Goal: Transaction & Acquisition: Download file/media

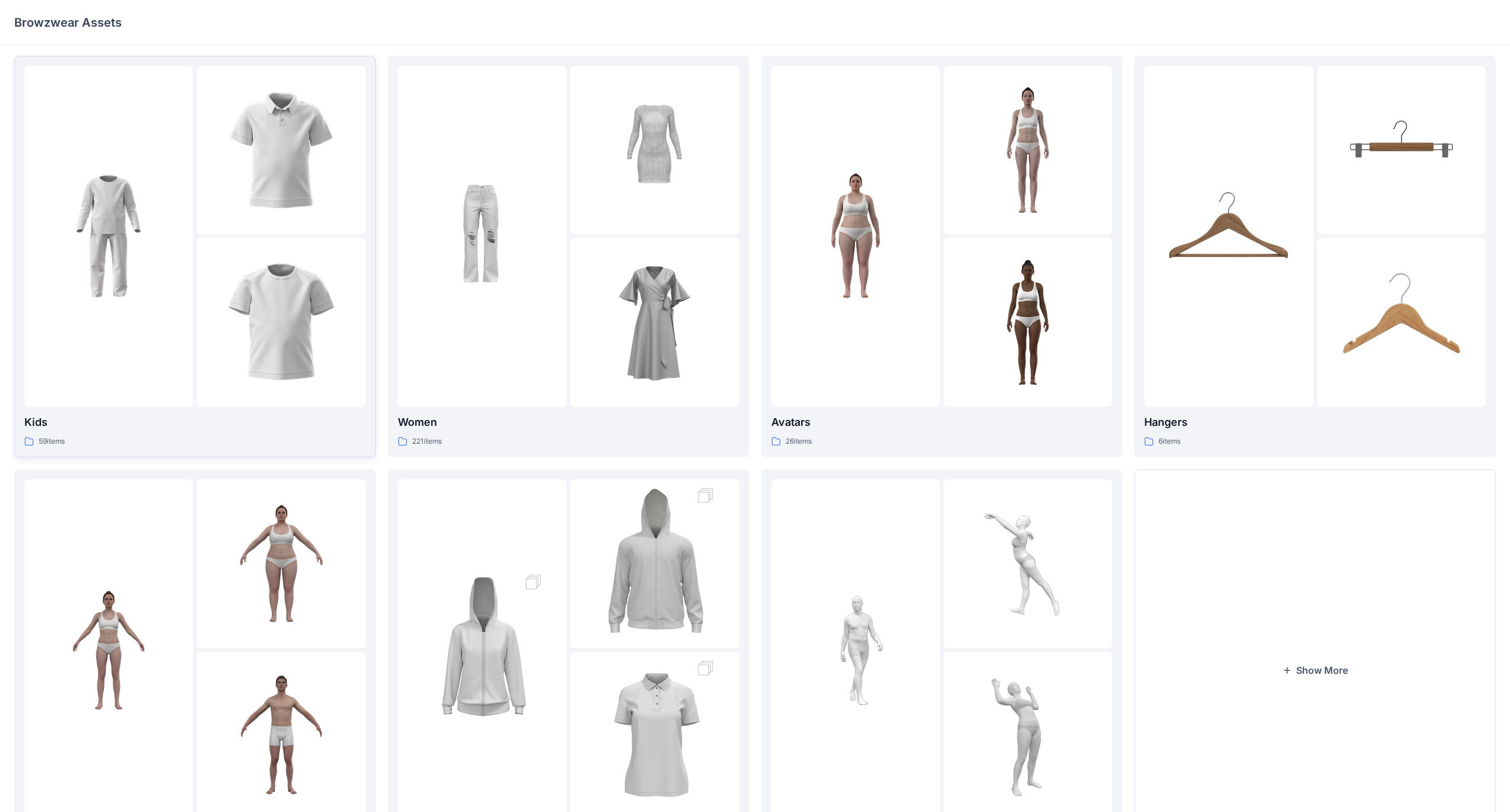
scroll to position [60, 0]
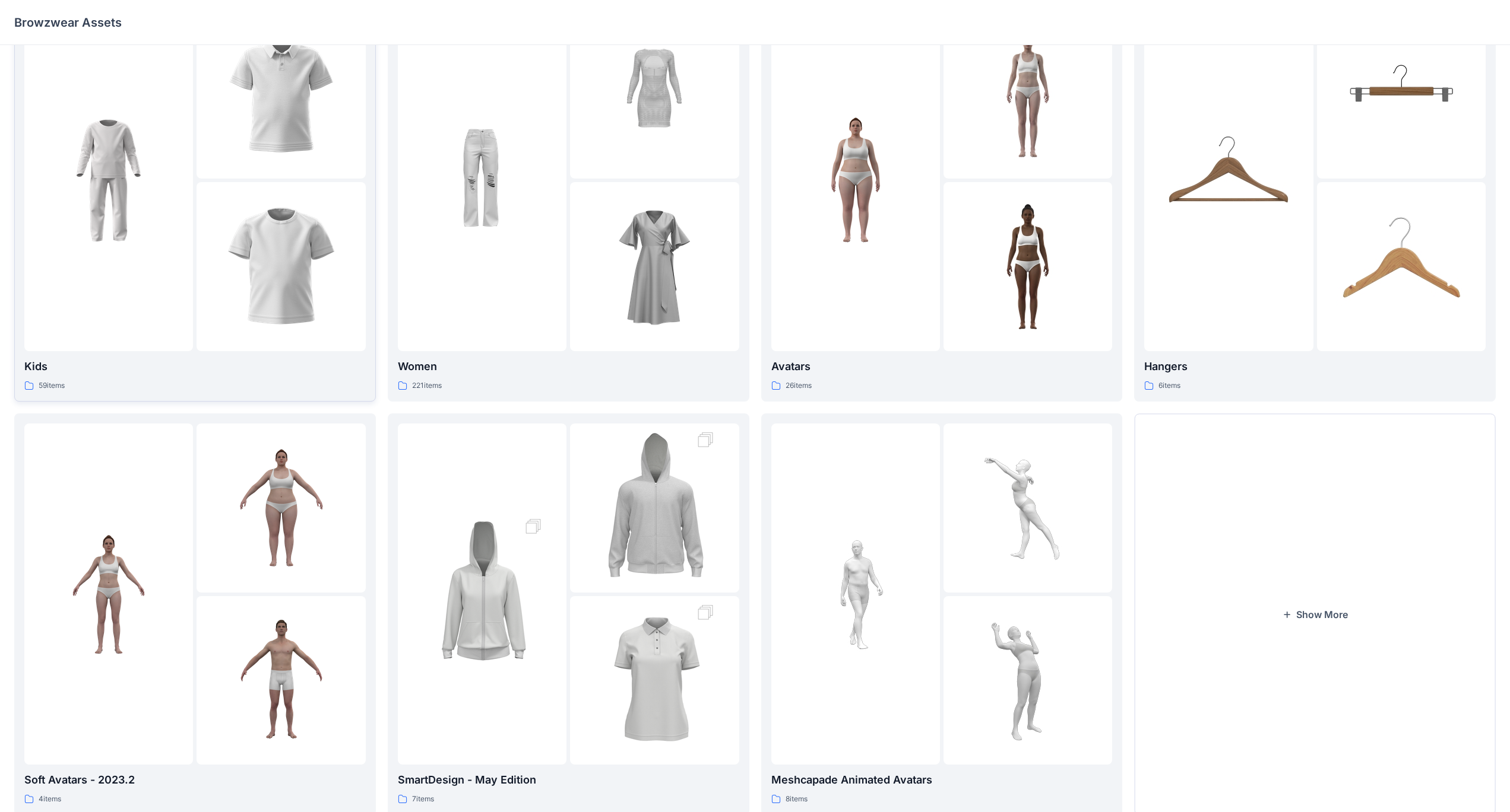
click at [38, 380] on div "59 items" at bounding box center [195, 386] width 342 height 12
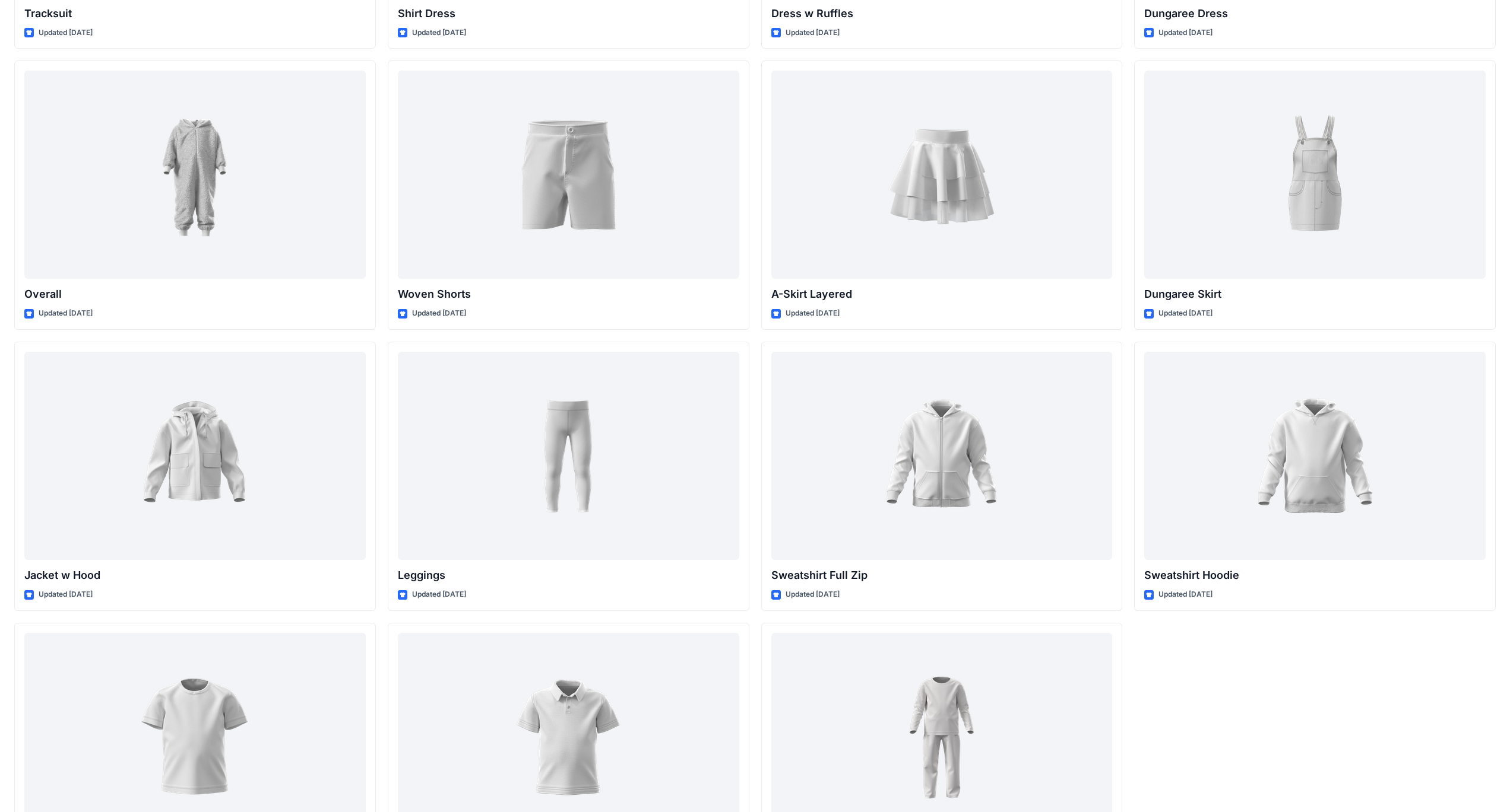
scroll to position [3379, 0]
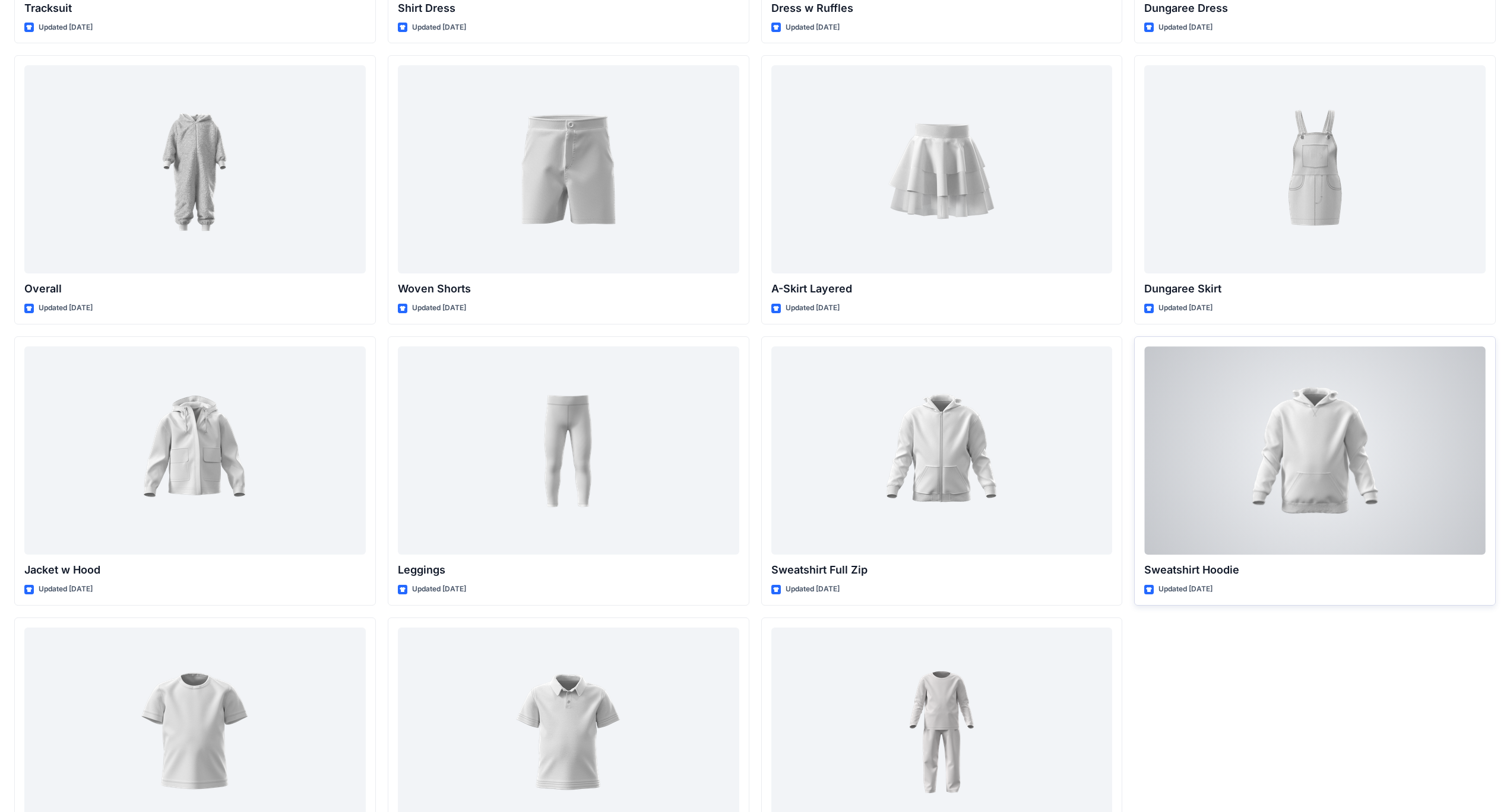
click at [593, 460] on div at bounding box center [1315, 451] width 342 height 208
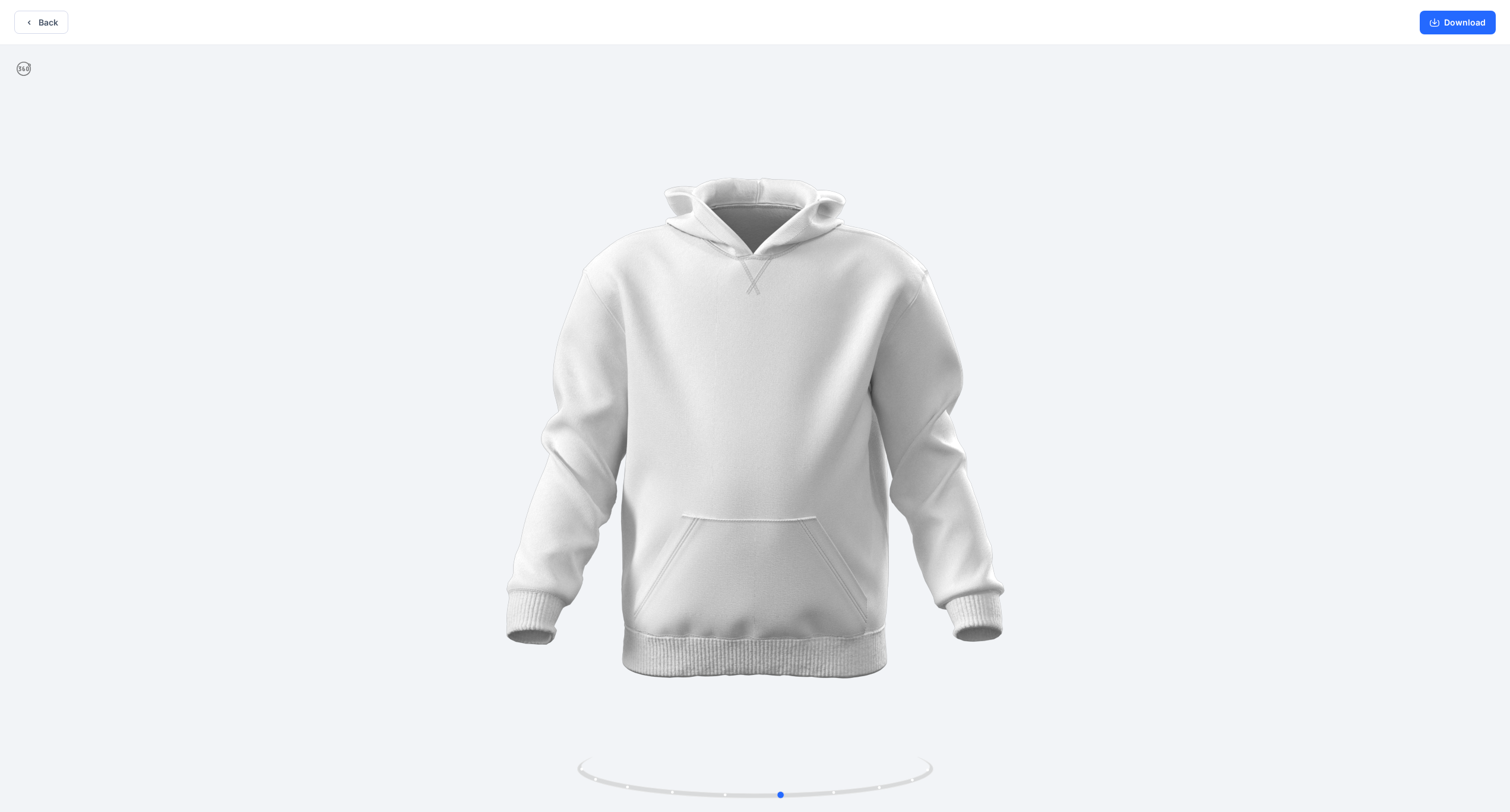
drag, startPoint x: 755, startPoint y: 798, endPoint x: 426, endPoint y: 745, distance: 333.2
click at [426, 474] on div at bounding box center [755, 429] width 1510 height 770
click at [593, 23] on button "Download" at bounding box center [1457, 22] width 76 height 24
click at [45, 15] on button "Back" at bounding box center [41, 22] width 54 height 23
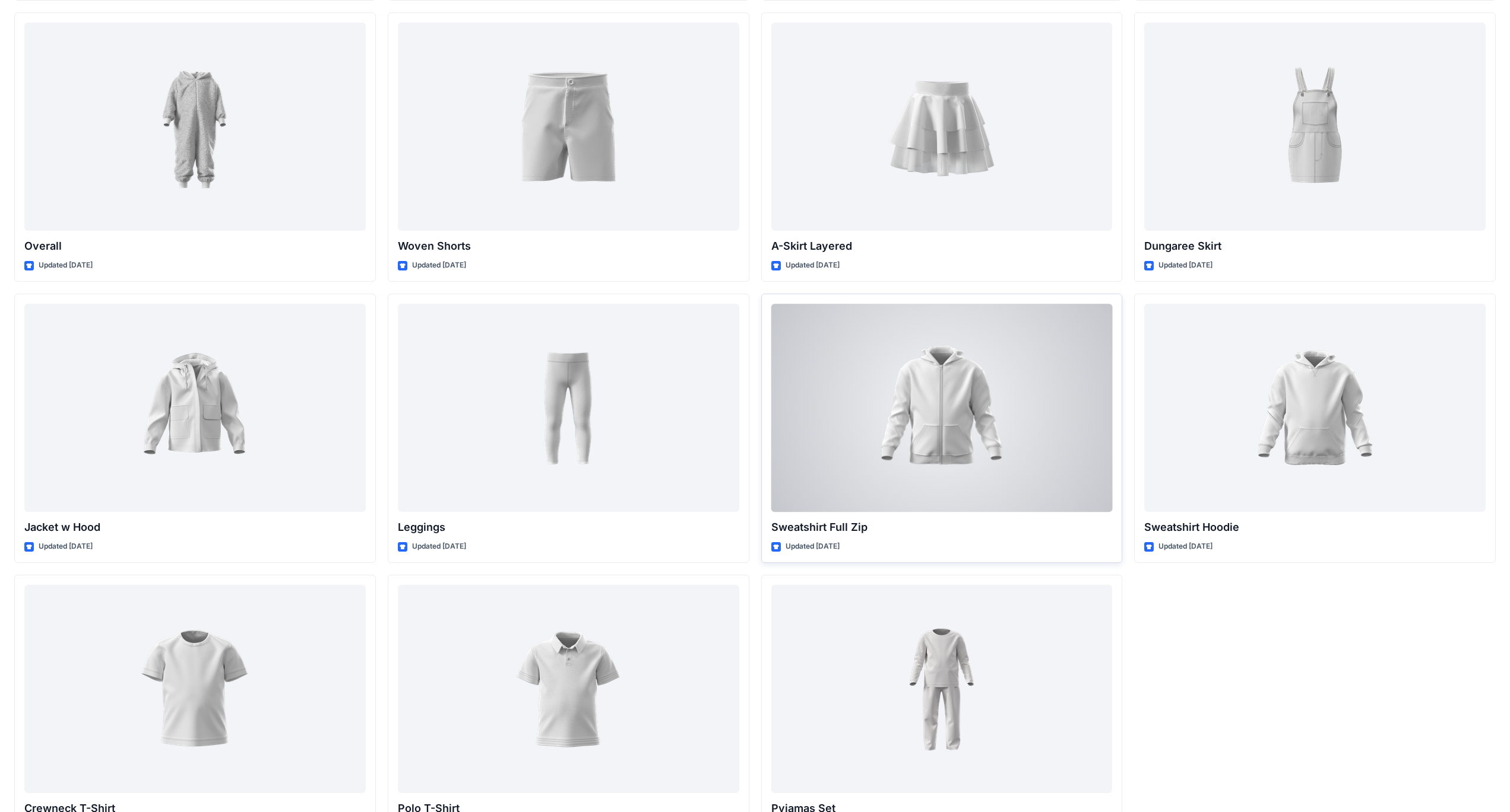
scroll to position [3468, 0]
